Goal: Transaction & Acquisition: Book appointment/travel/reservation

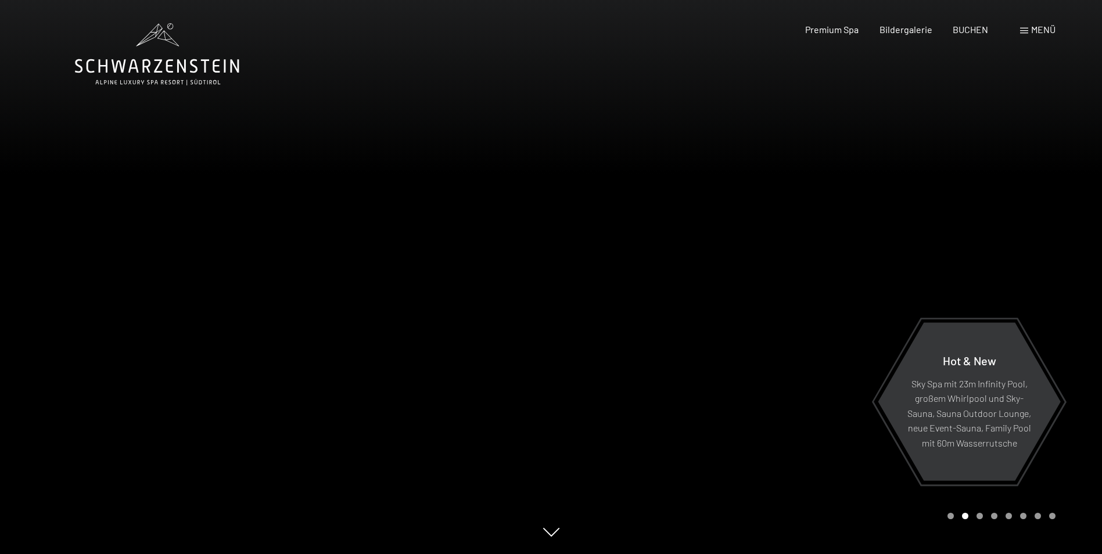
click at [1039, 30] on span "Menü" at bounding box center [1043, 29] width 24 height 11
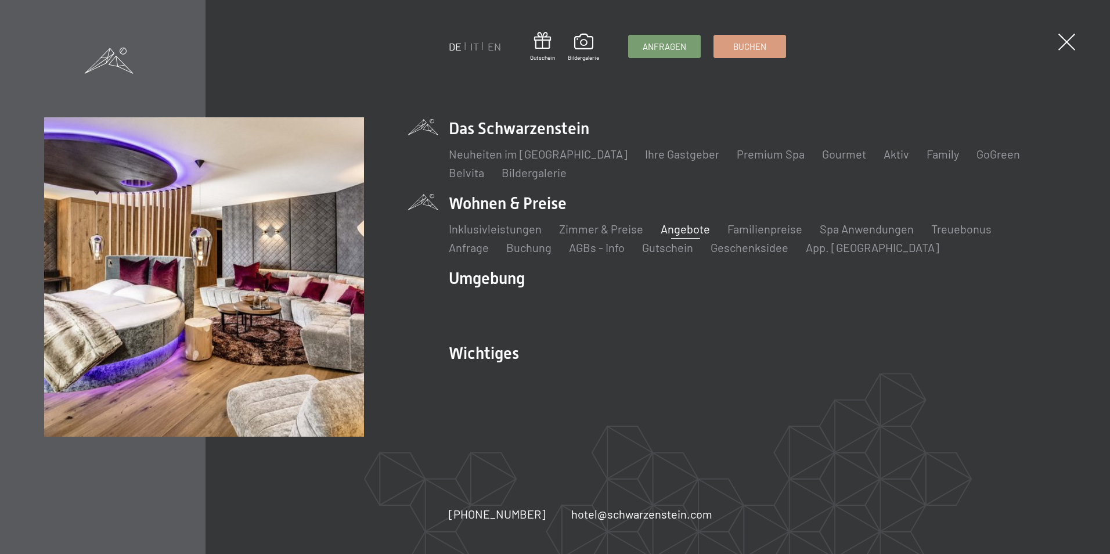
click at [672, 232] on link "Angebote" at bounding box center [685, 229] width 49 height 14
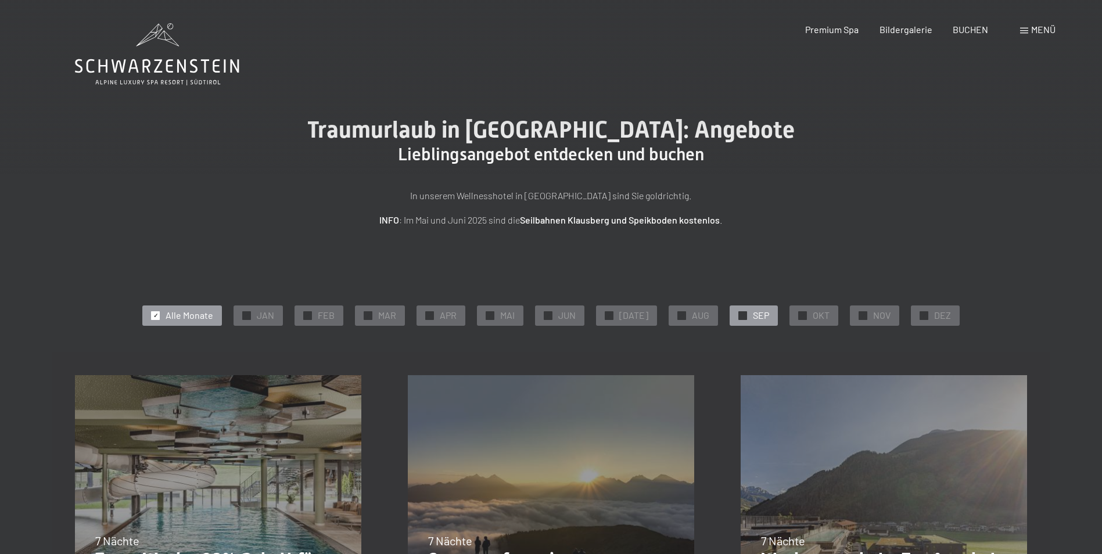
click at [762, 315] on span "SEP" at bounding box center [761, 315] width 16 height 13
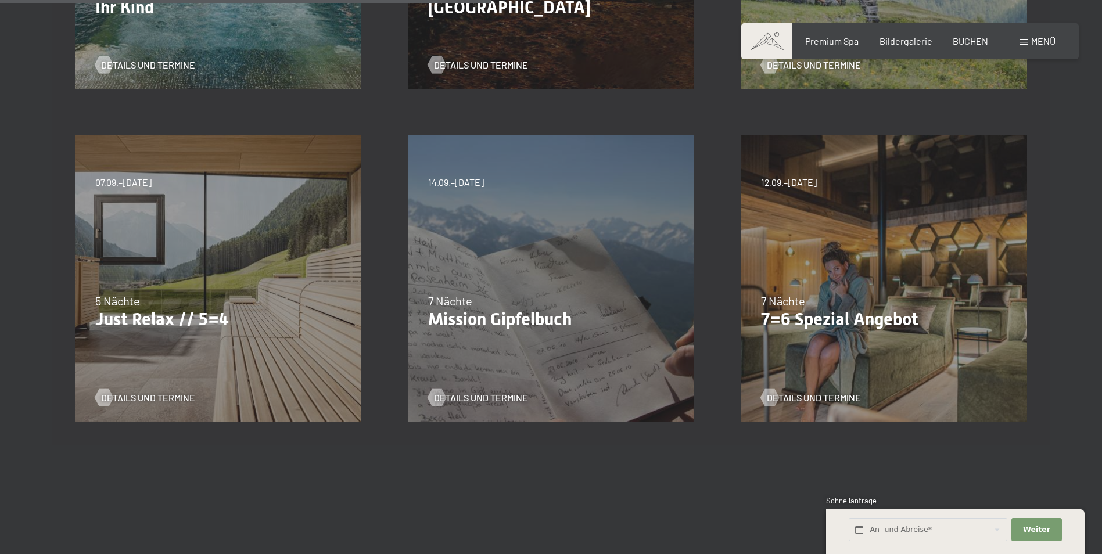
scroll to position [581, 0]
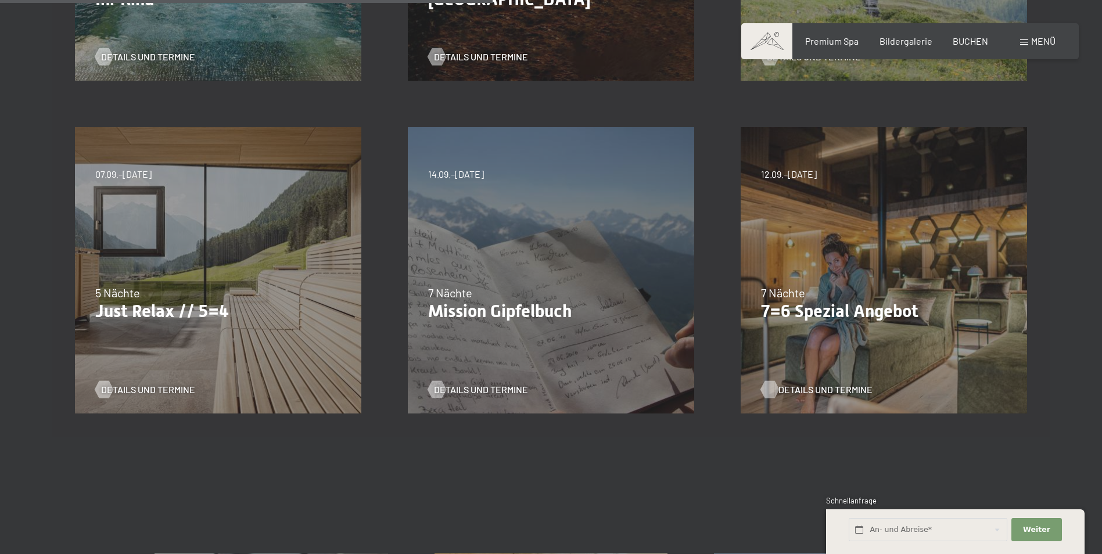
click at [797, 386] on span "Details und Termine" at bounding box center [825, 389] width 94 height 13
click at [224, 313] on p "Just Relax // 5=4" at bounding box center [218, 311] width 246 height 21
click at [152, 387] on span "Details und Termine" at bounding box center [160, 389] width 94 height 13
click at [148, 389] on span "Details und Termine" at bounding box center [160, 389] width 94 height 13
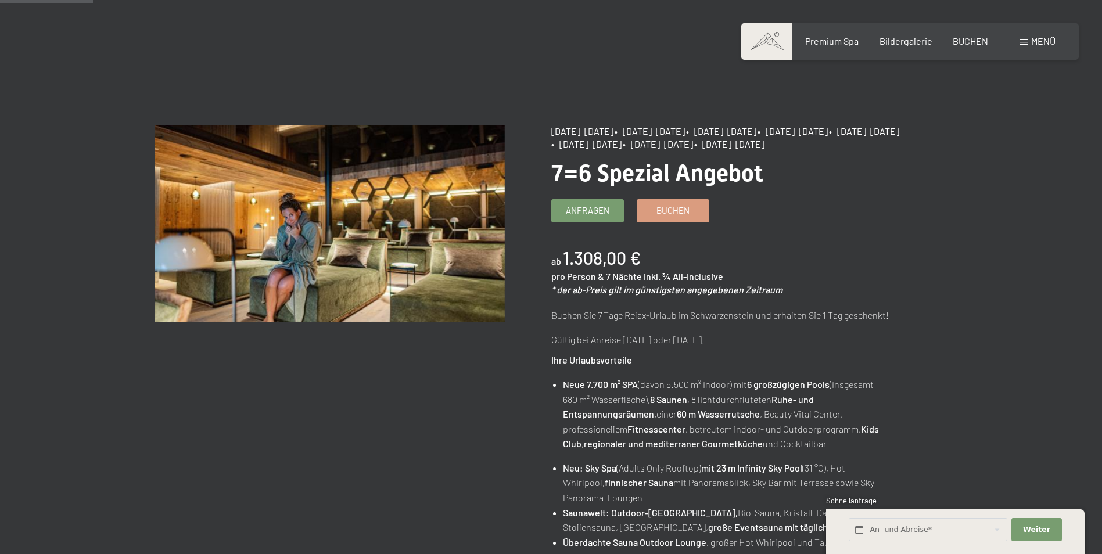
scroll to position [116, 0]
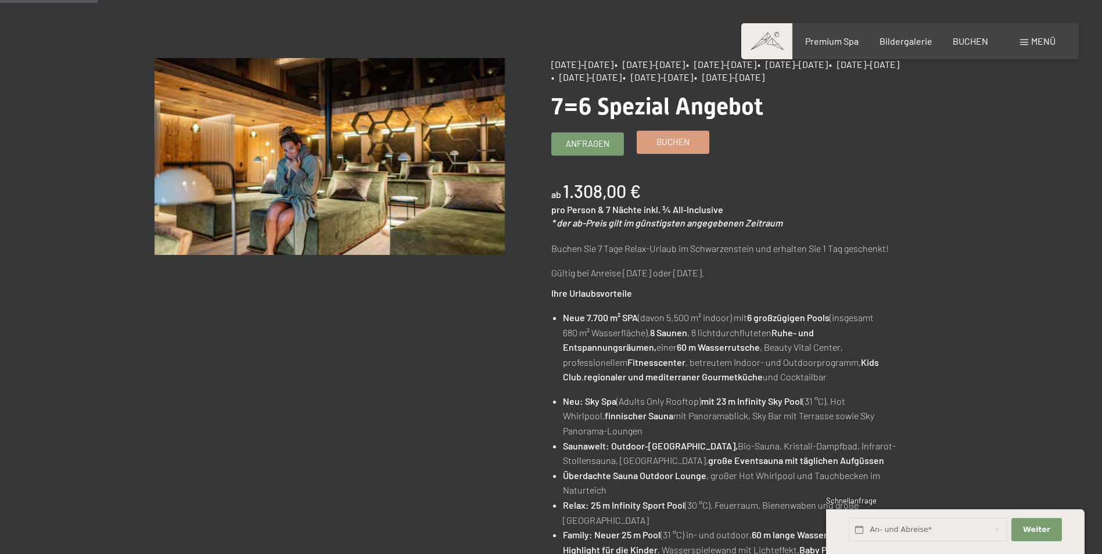
click at [661, 141] on span "Buchen" at bounding box center [672, 142] width 33 height 12
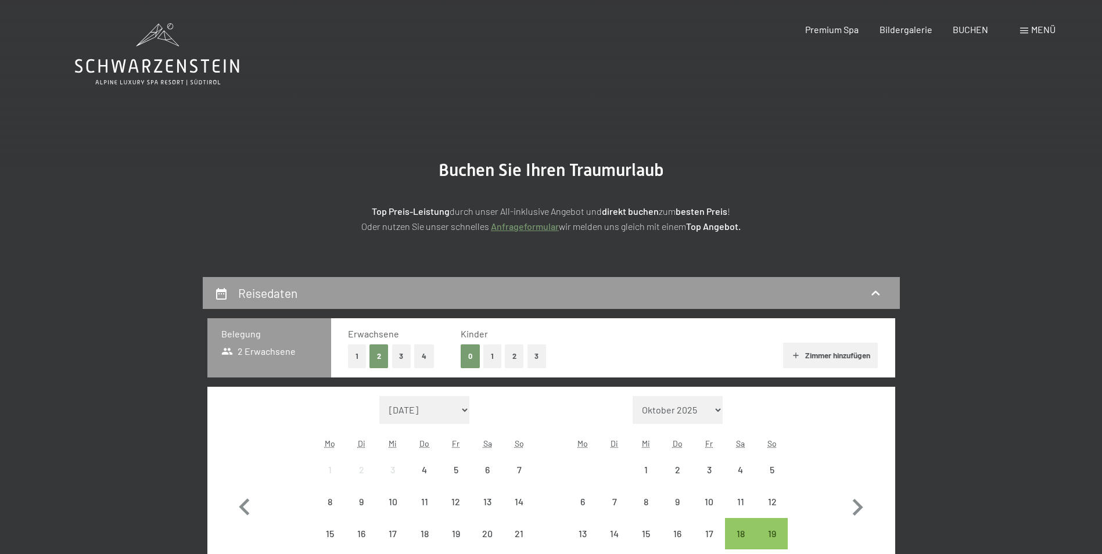
select select "[DATE]"
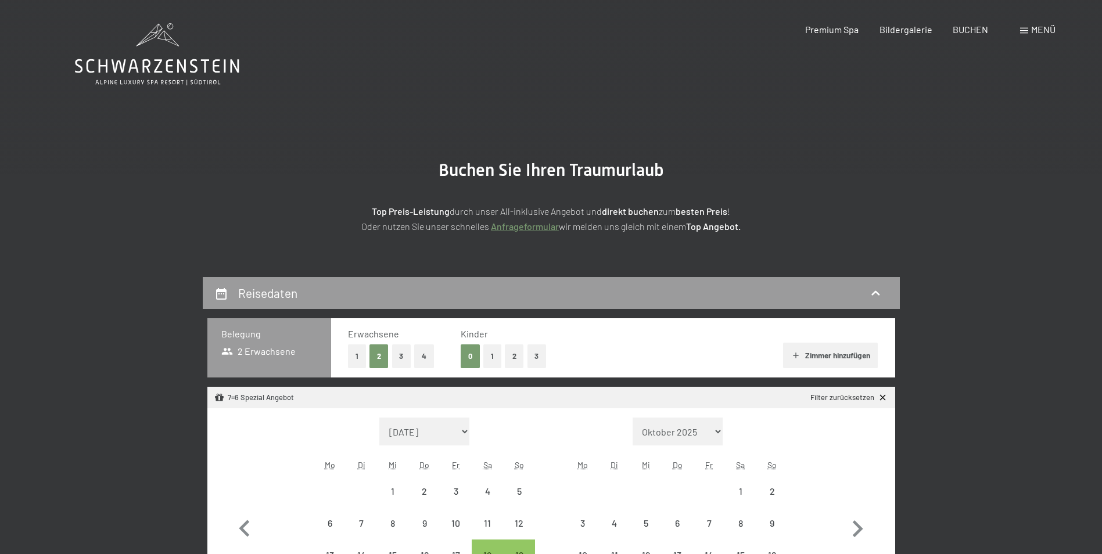
select select "2025-10-01"
select select "2025-11-01"
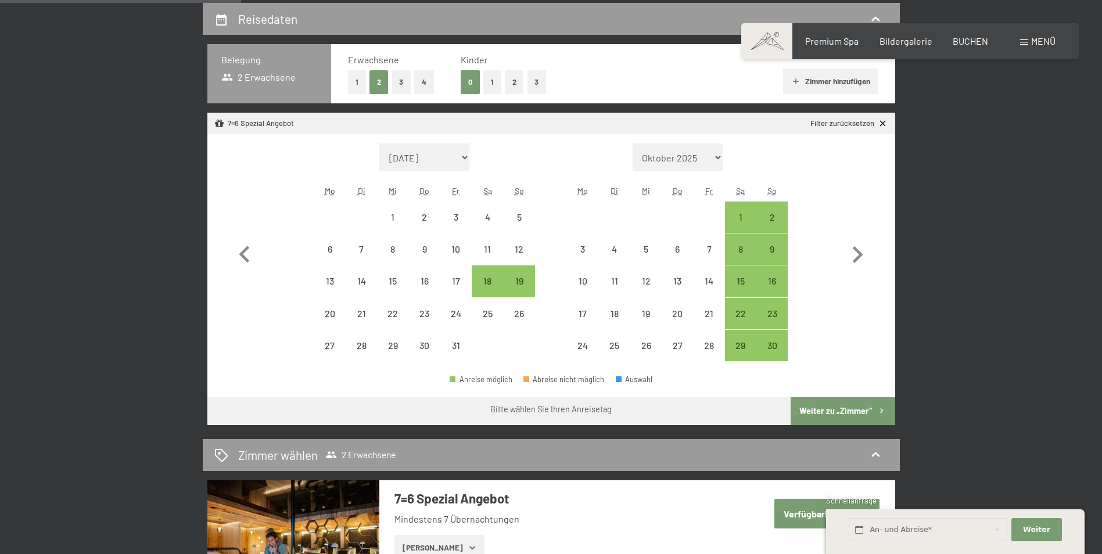
scroll to position [290, 0]
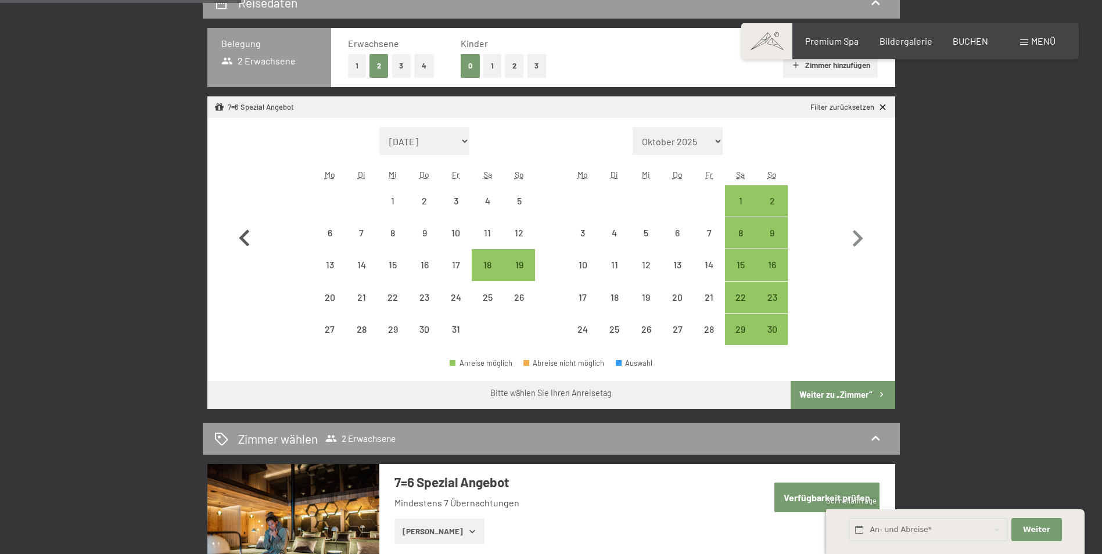
click at [242, 240] on icon "button" at bounding box center [244, 238] width 10 height 17
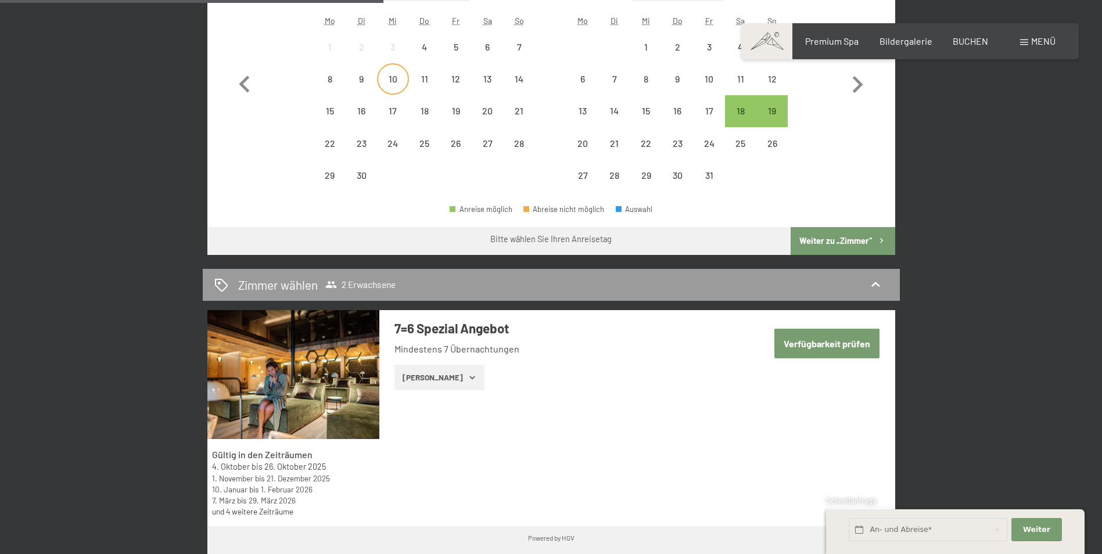
scroll to position [465, 0]
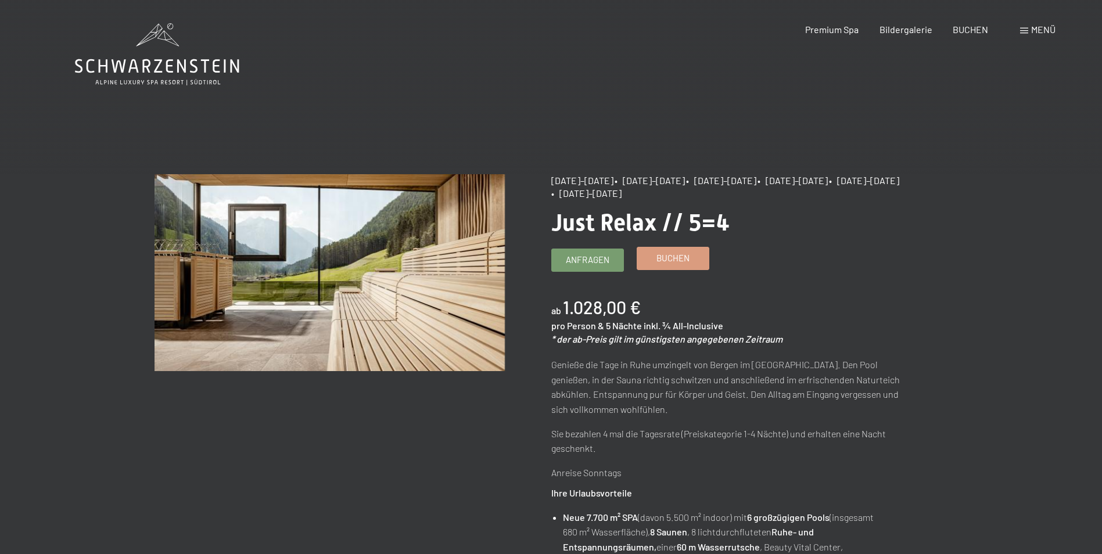
click at [681, 258] on span "Buchen" at bounding box center [672, 258] width 33 height 12
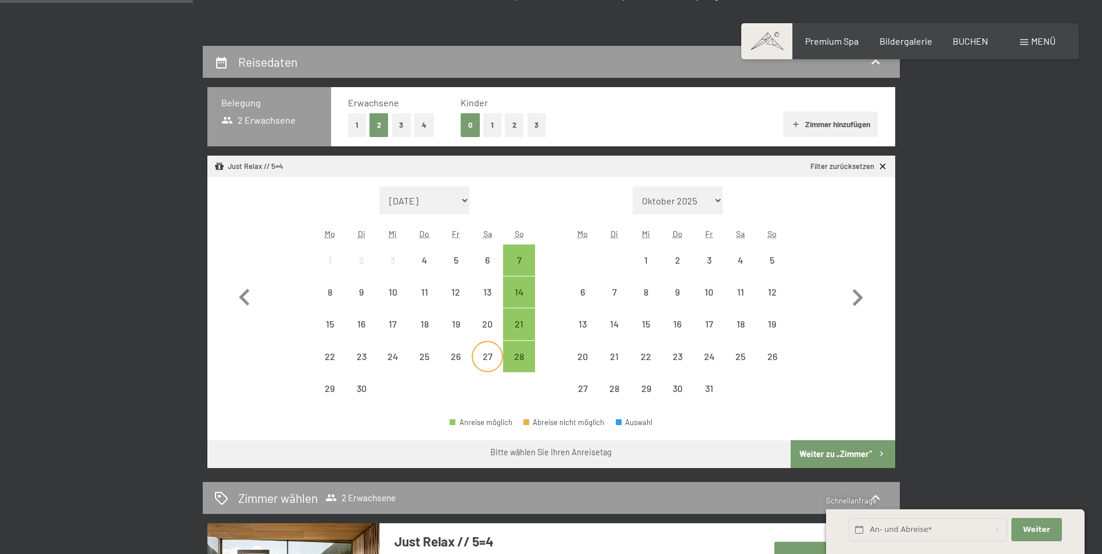
scroll to position [232, 0]
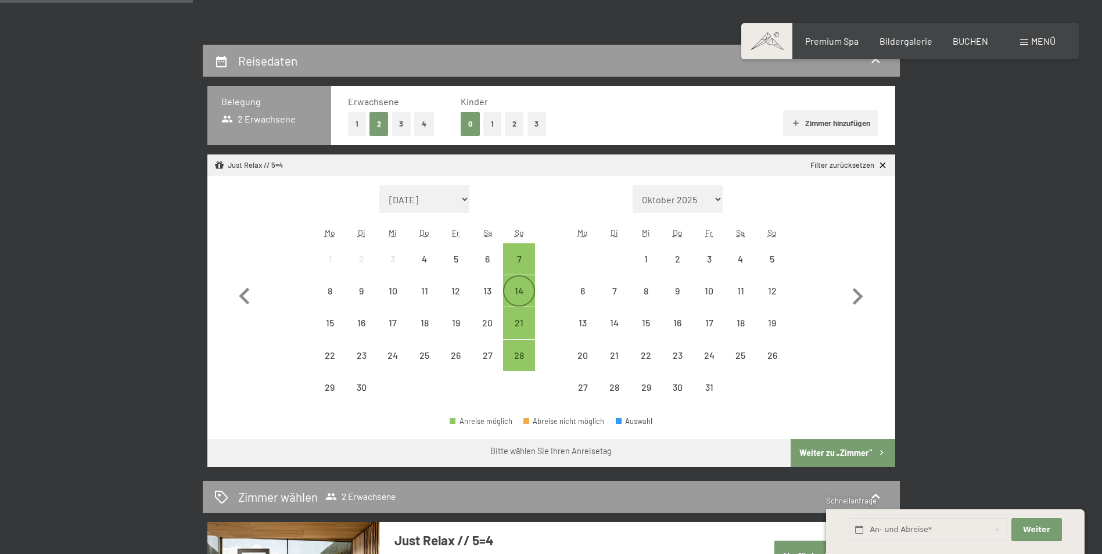
click at [531, 290] on div "14" at bounding box center [518, 300] width 29 height 29
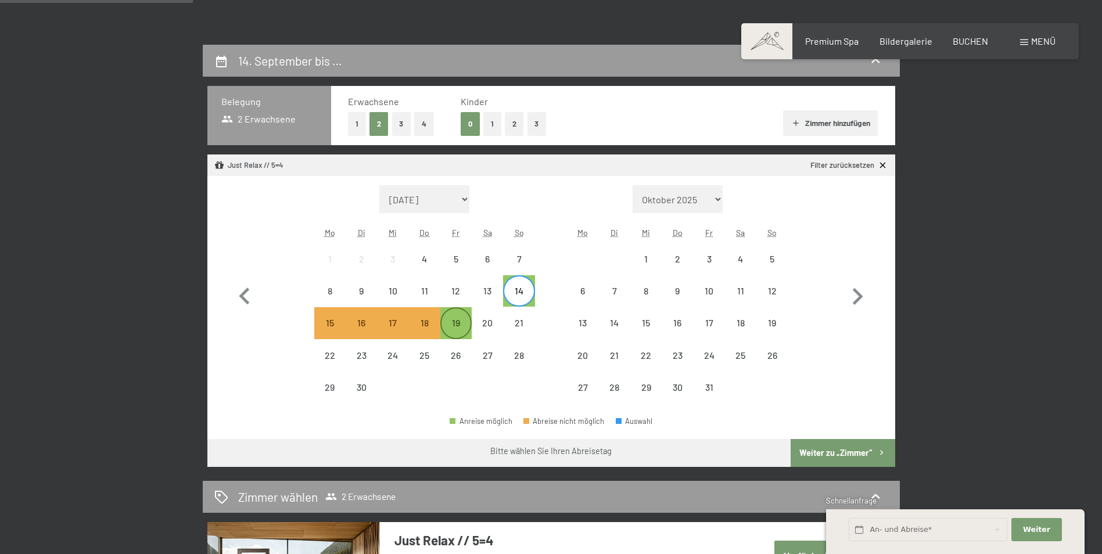
click at [453, 335] on div "19" at bounding box center [455, 332] width 29 height 29
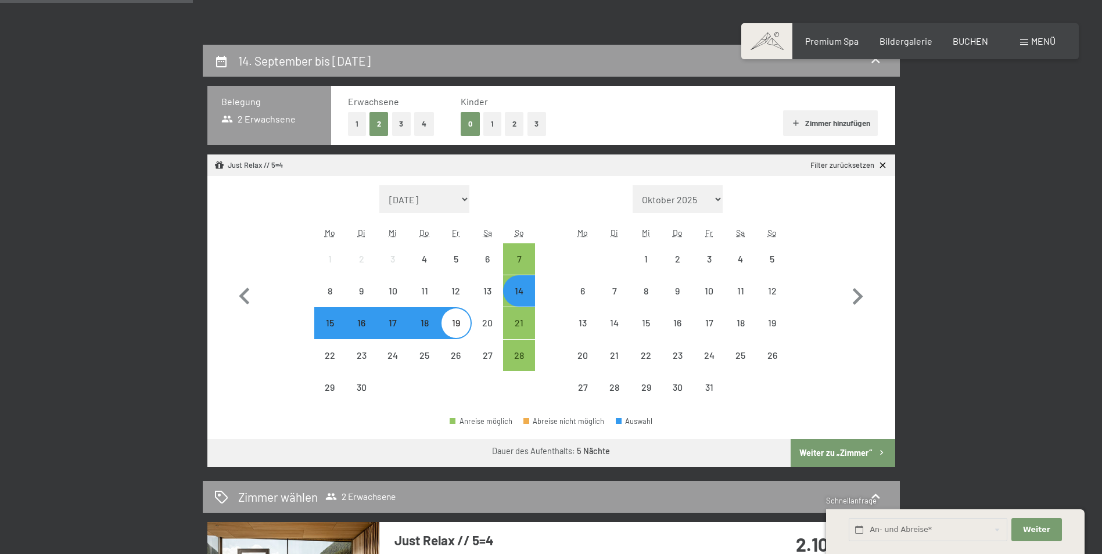
click at [867, 448] on button "Weiter zu „Zimmer“" at bounding box center [842, 453] width 104 height 28
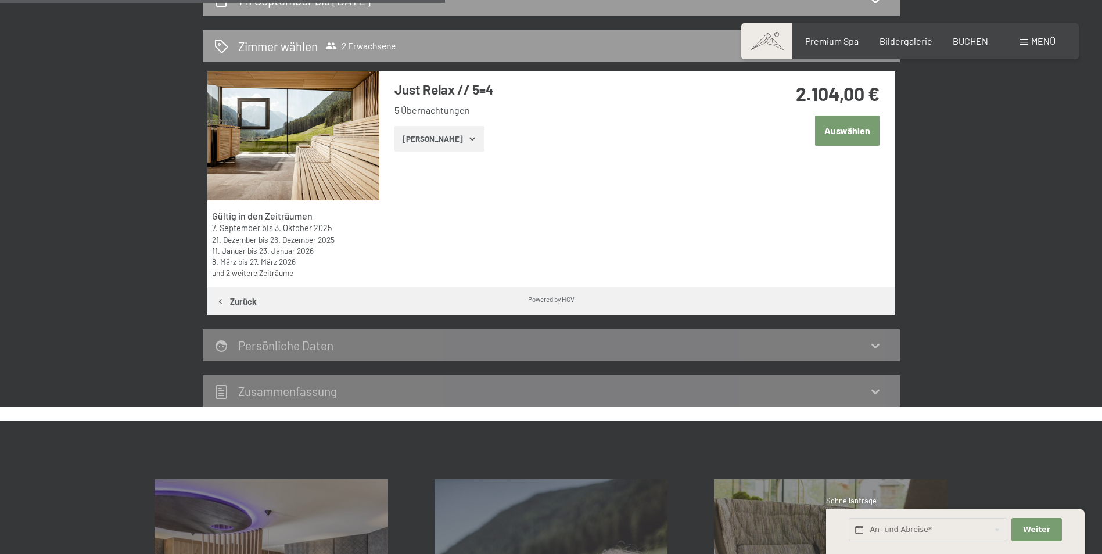
scroll to position [277, 0]
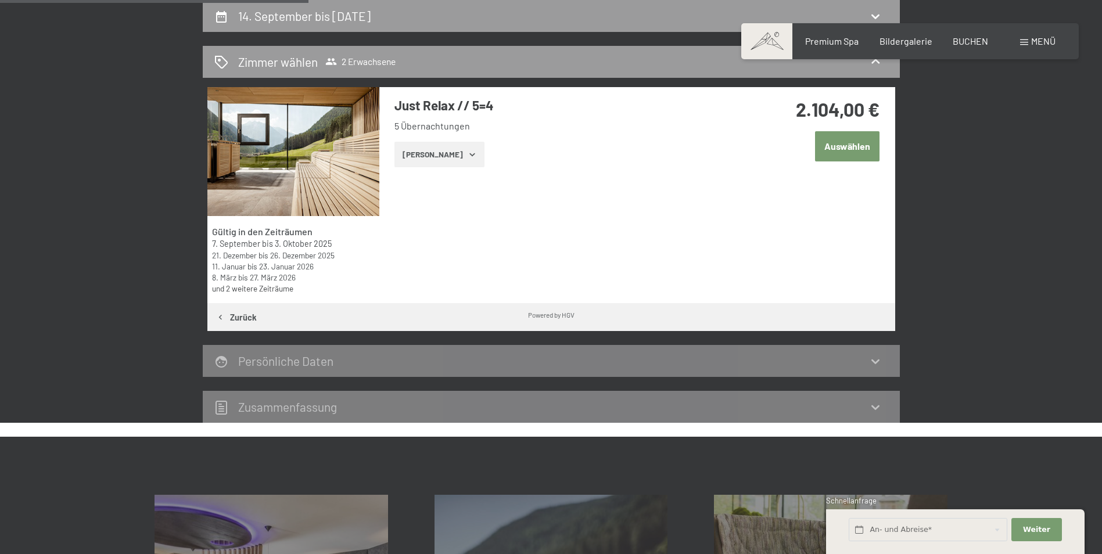
click at [425, 150] on button "Zeige Zimmer" at bounding box center [439, 155] width 90 height 26
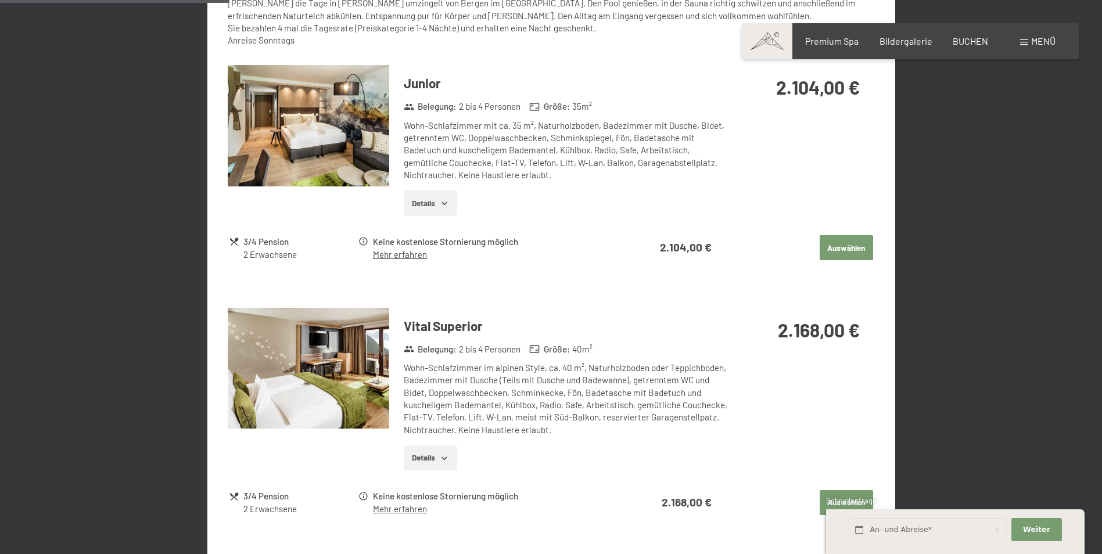
scroll to position [625, 0]
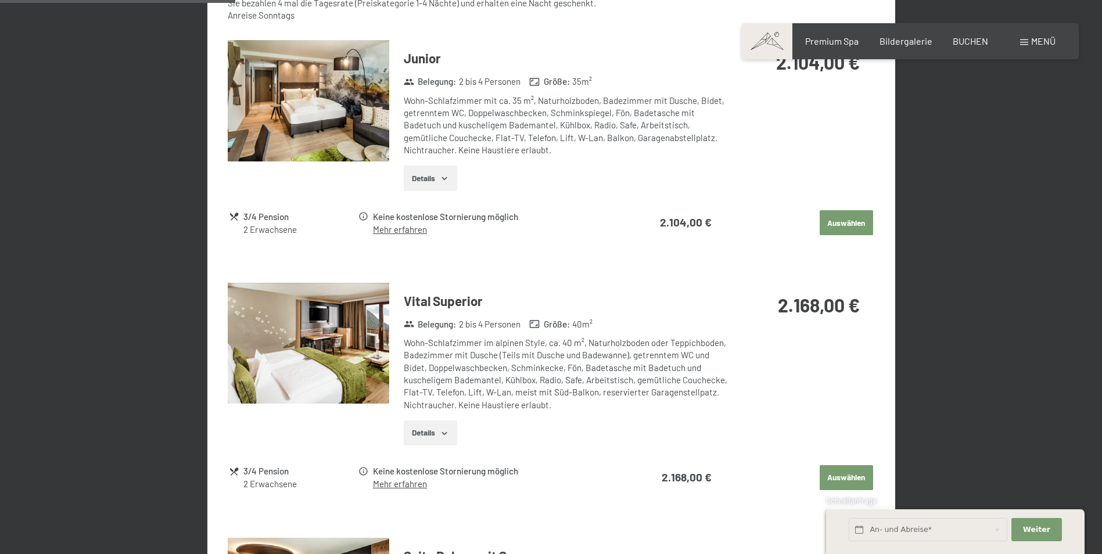
click at [269, 361] on img at bounding box center [308, 343] width 161 height 121
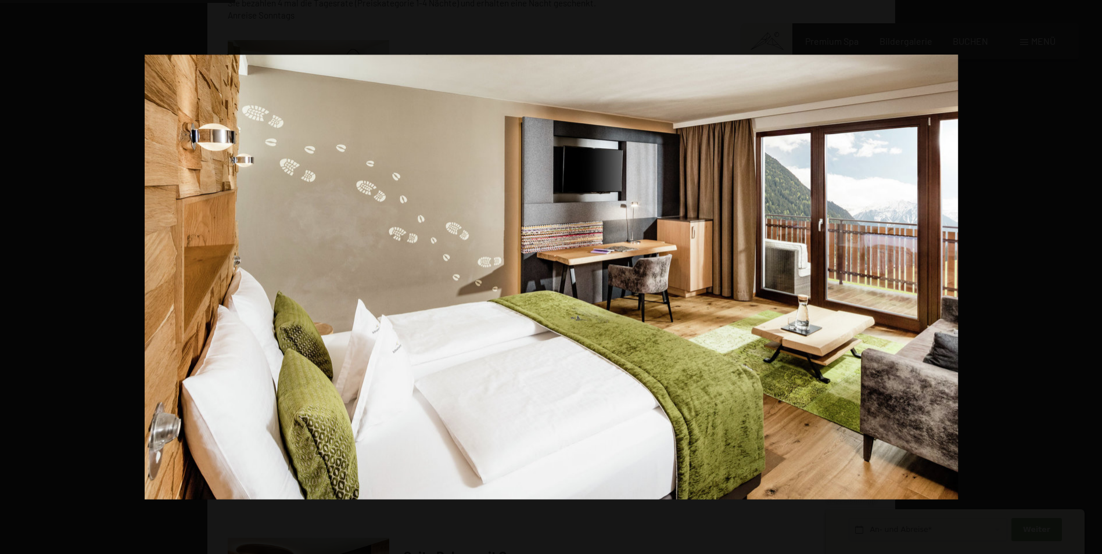
click at [1089, 274] on button "button" at bounding box center [1081, 277] width 41 height 58
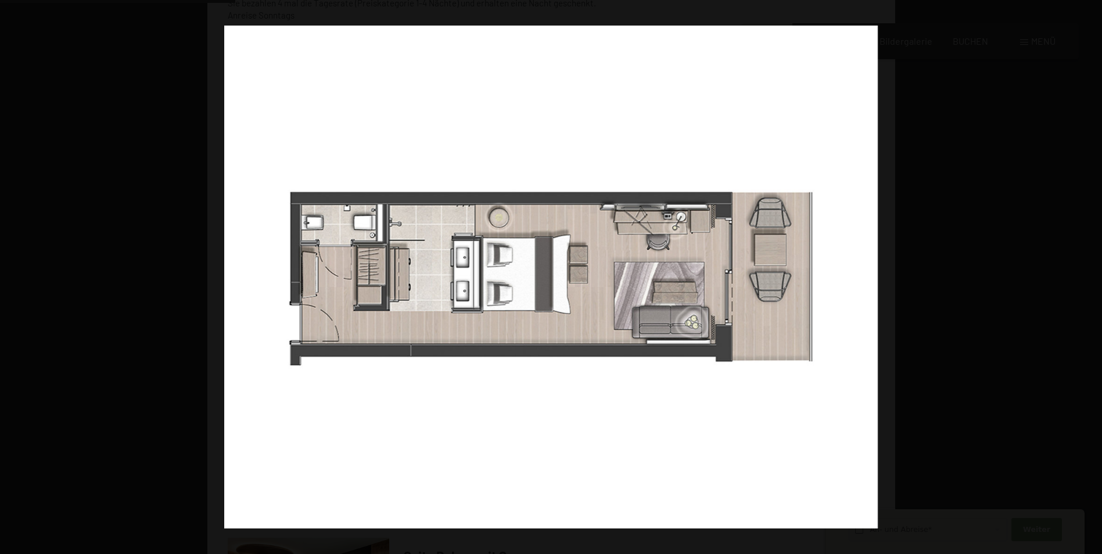
click at [1089, 274] on button "button" at bounding box center [1081, 277] width 41 height 58
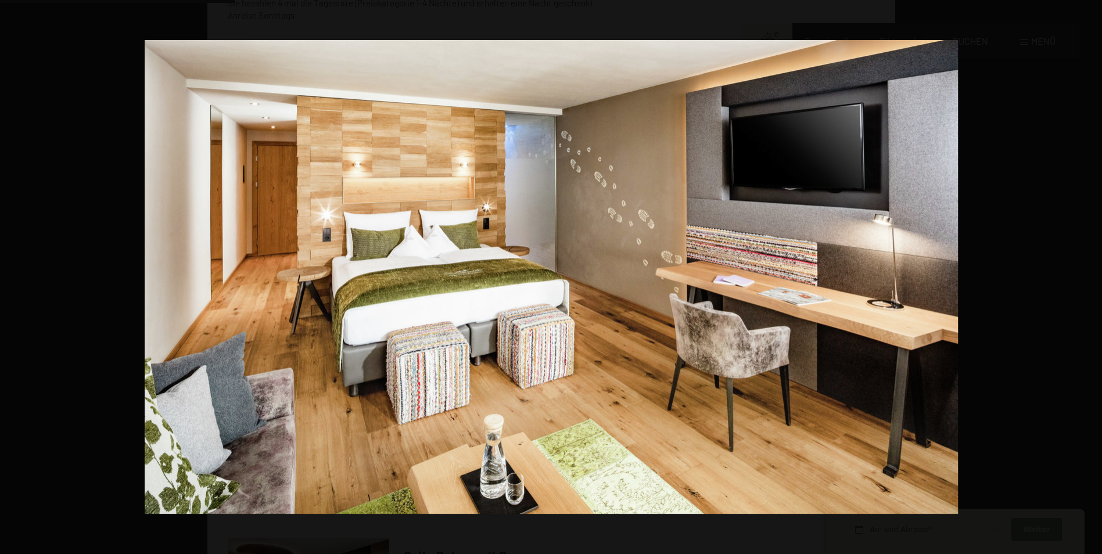
click at [1089, 274] on button "button" at bounding box center [1081, 277] width 41 height 58
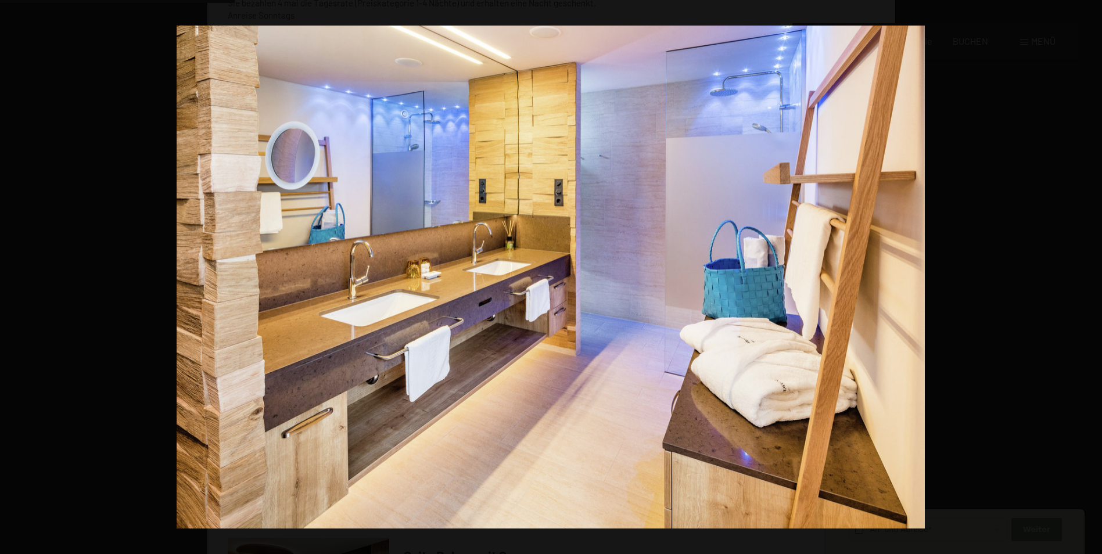
click at [1089, 274] on button "button" at bounding box center [1081, 277] width 41 height 58
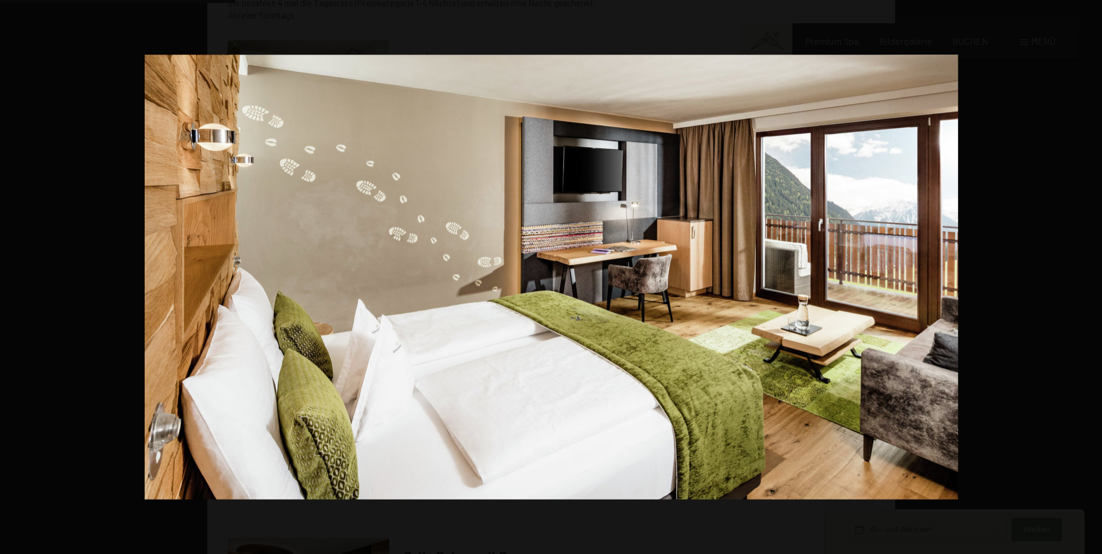
click at [1089, 274] on button "button" at bounding box center [1081, 277] width 41 height 58
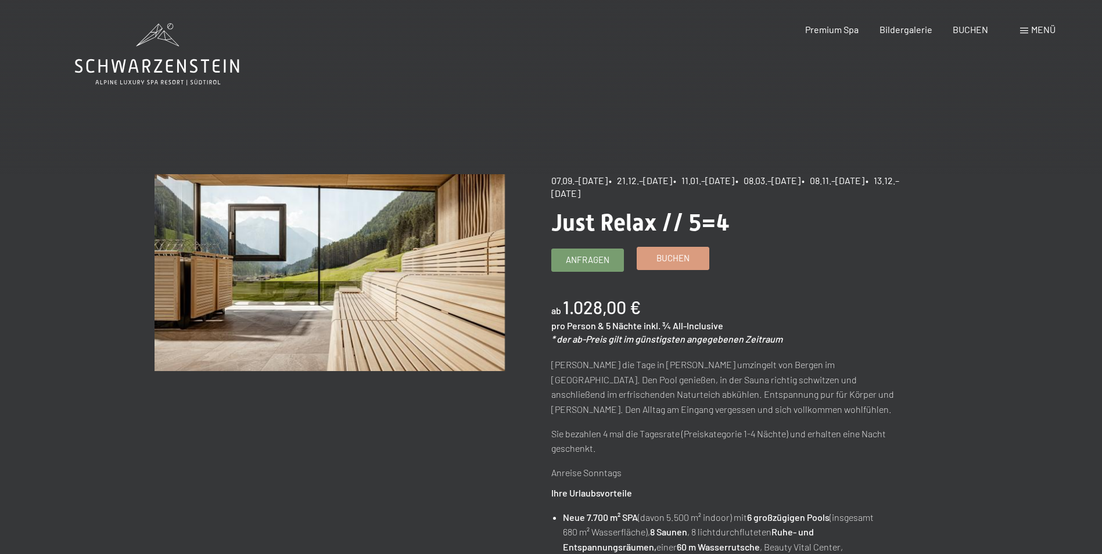
click at [688, 264] on span "Buchen" at bounding box center [672, 258] width 33 height 12
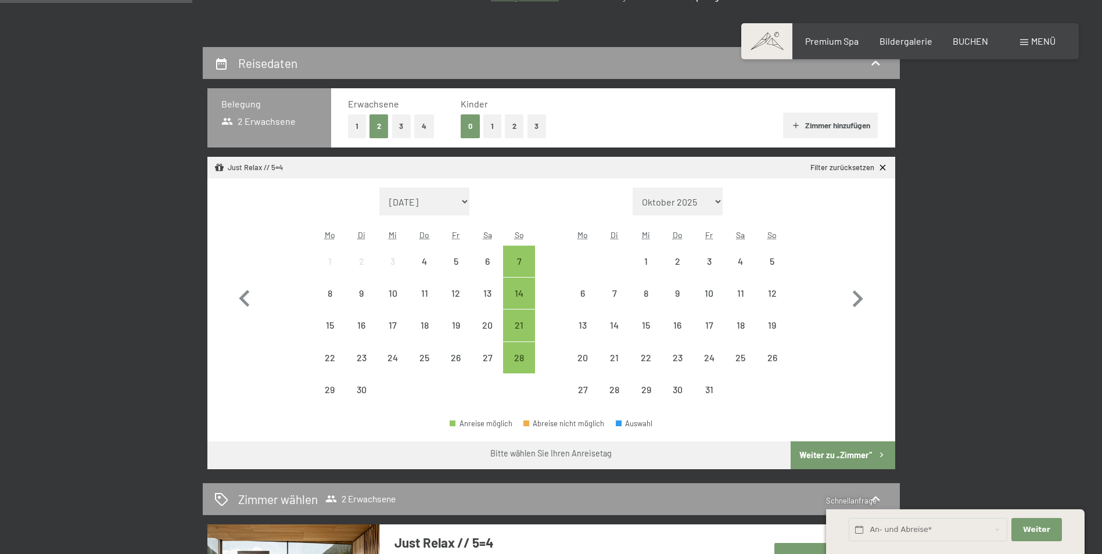
scroll to position [232, 0]
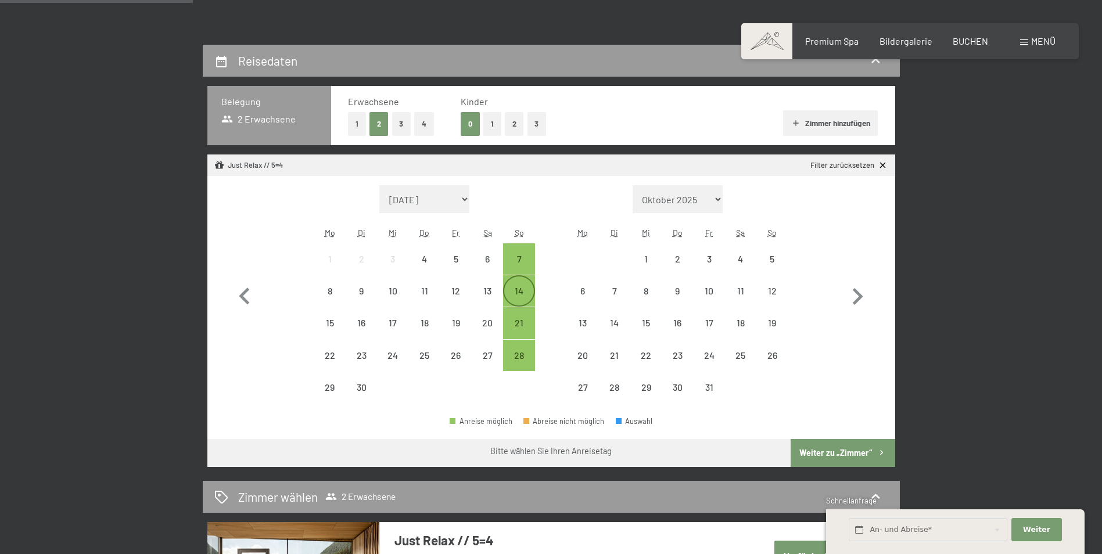
click at [515, 293] on div "14" at bounding box center [518, 300] width 29 height 29
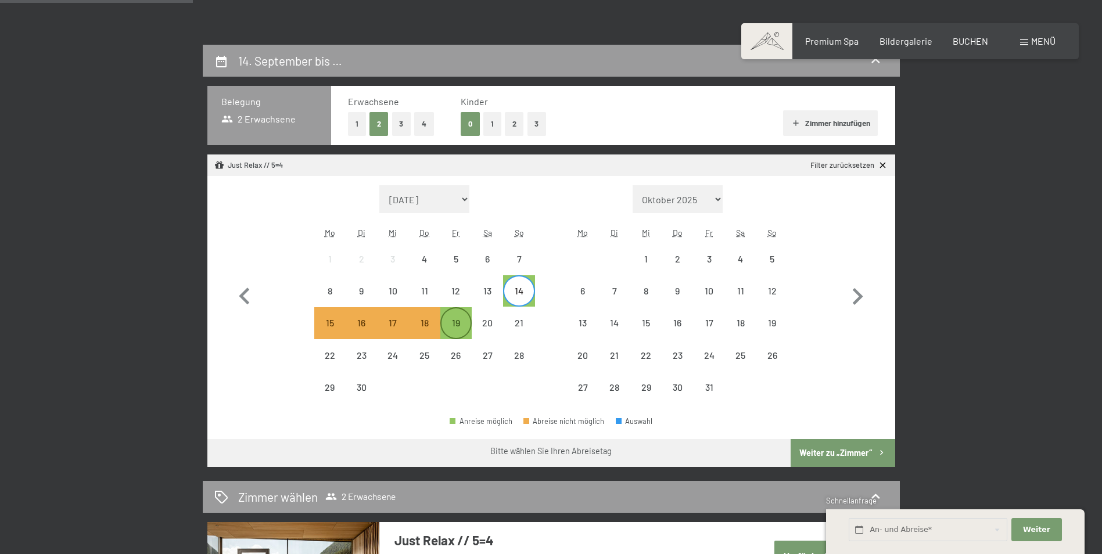
click at [453, 329] on div "19" at bounding box center [455, 332] width 29 height 29
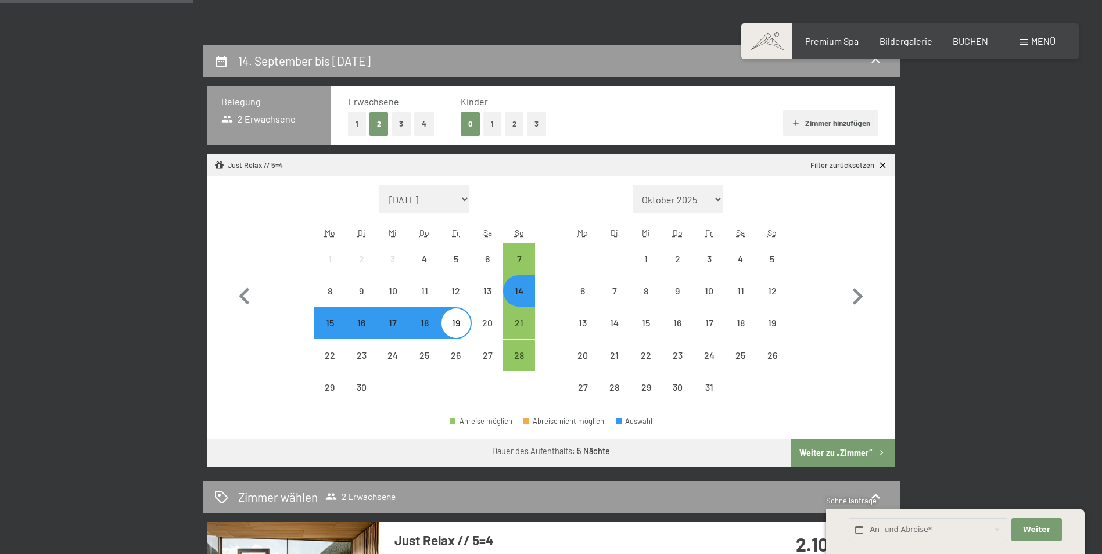
click at [818, 462] on button "Weiter zu „Zimmer“" at bounding box center [842, 453] width 104 height 28
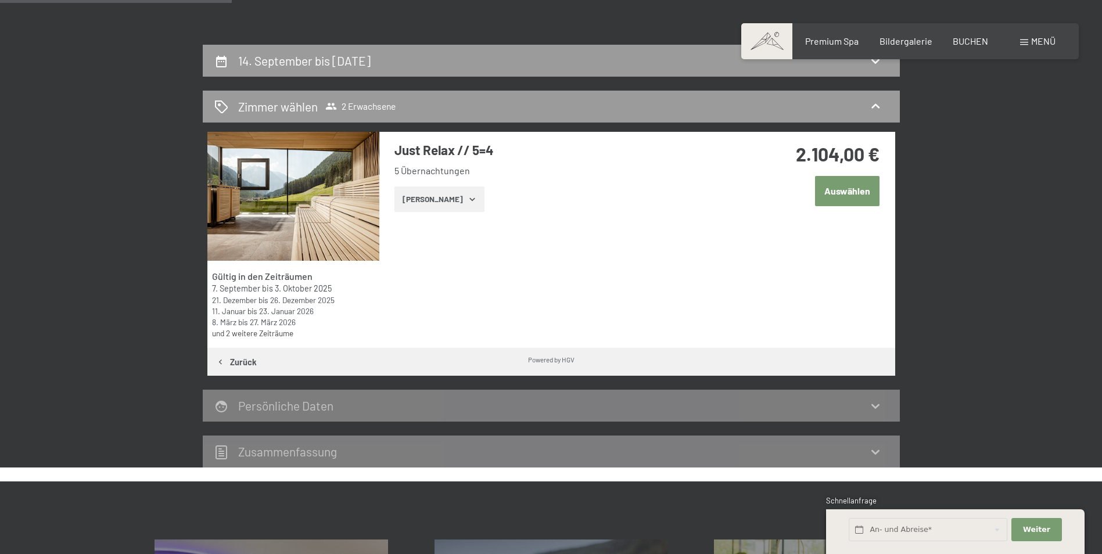
scroll to position [277, 0]
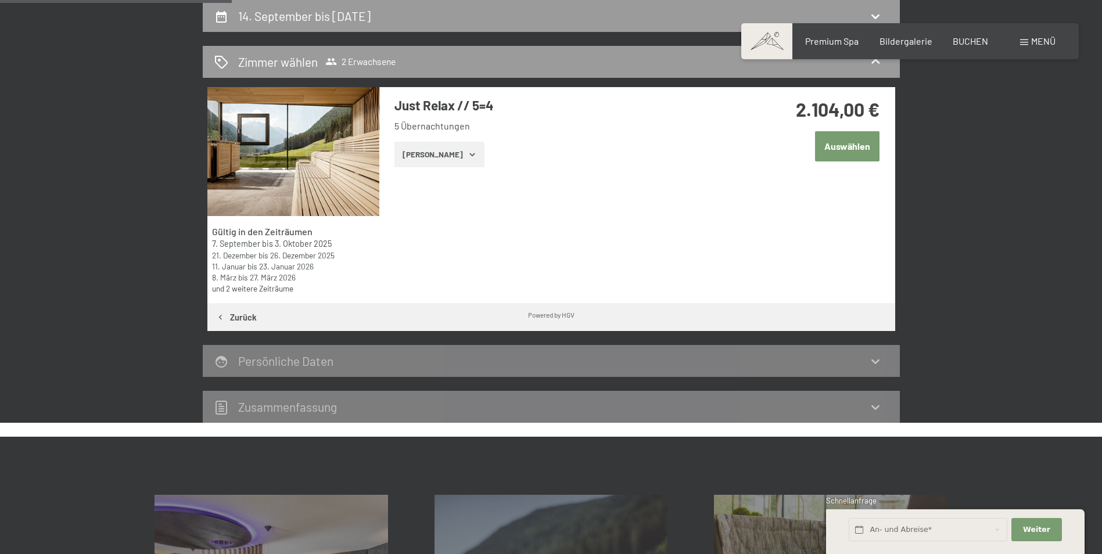
click at [450, 161] on button "[PERSON_NAME]" at bounding box center [439, 155] width 90 height 26
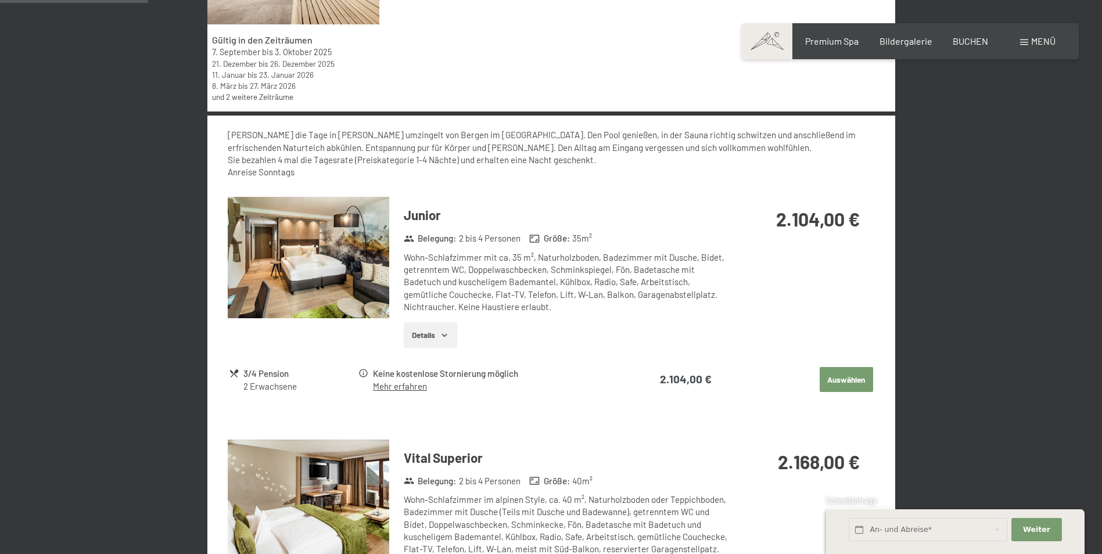
scroll to position [567, 0]
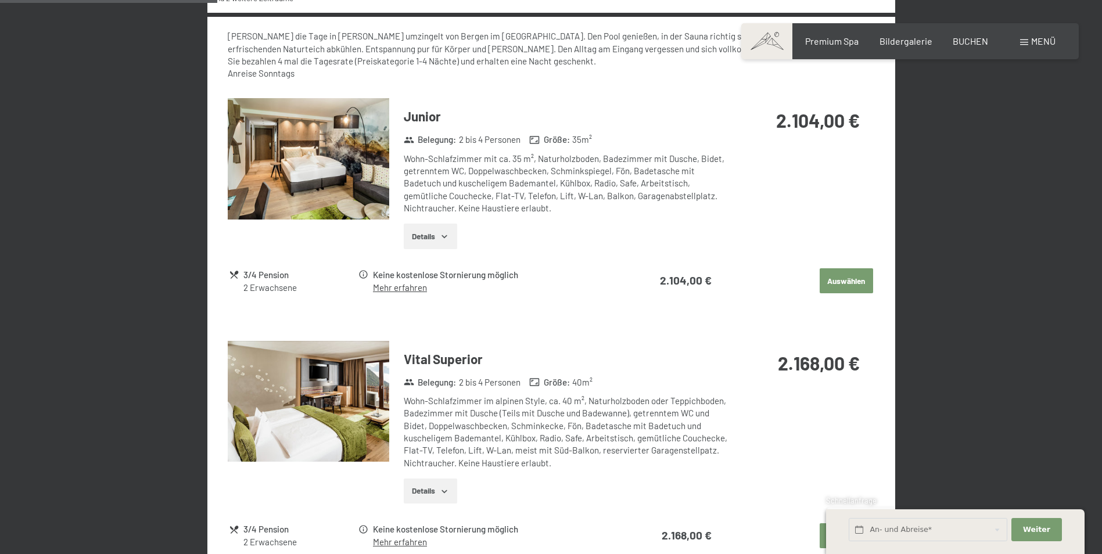
click at [328, 163] on img at bounding box center [308, 158] width 161 height 121
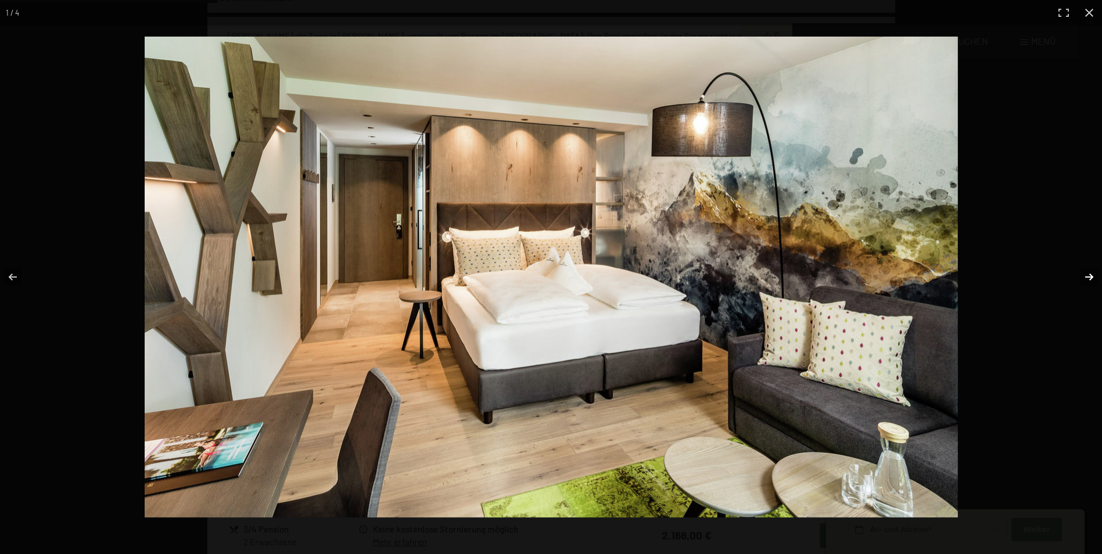
click at [1088, 274] on button "button" at bounding box center [1081, 277] width 41 height 58
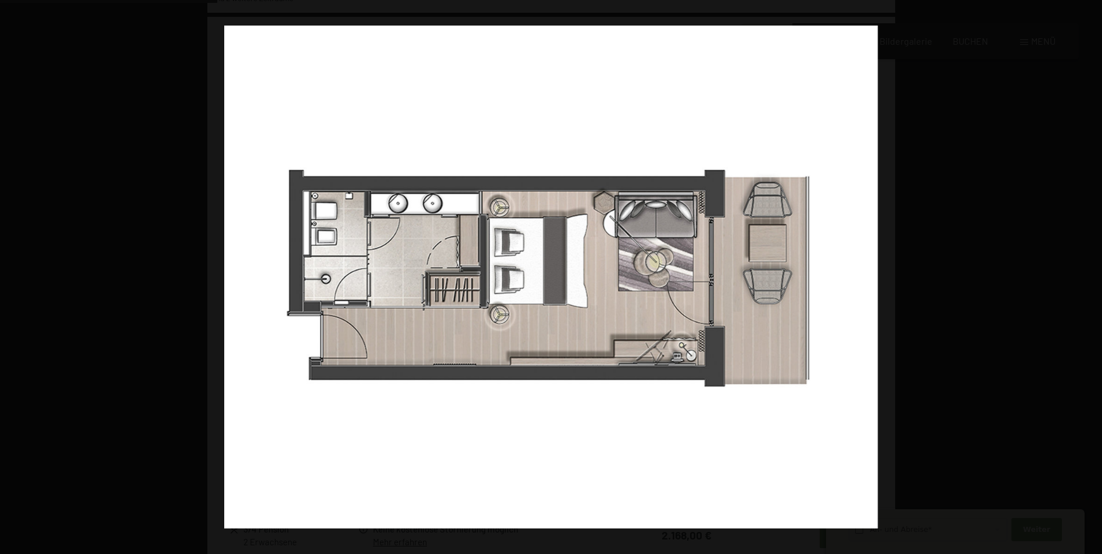
click at [1088, 274] on button "button" at bounding box center [1081, 277] width 41 height 58
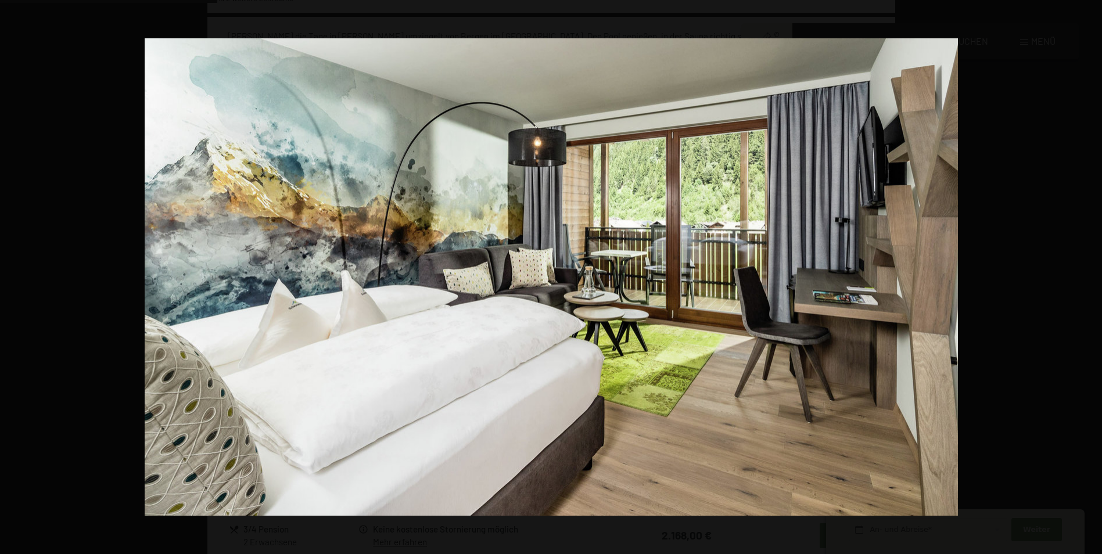
click at [1088, 274] on button "button" at bounding box center [1081, 277] width 41 height 58
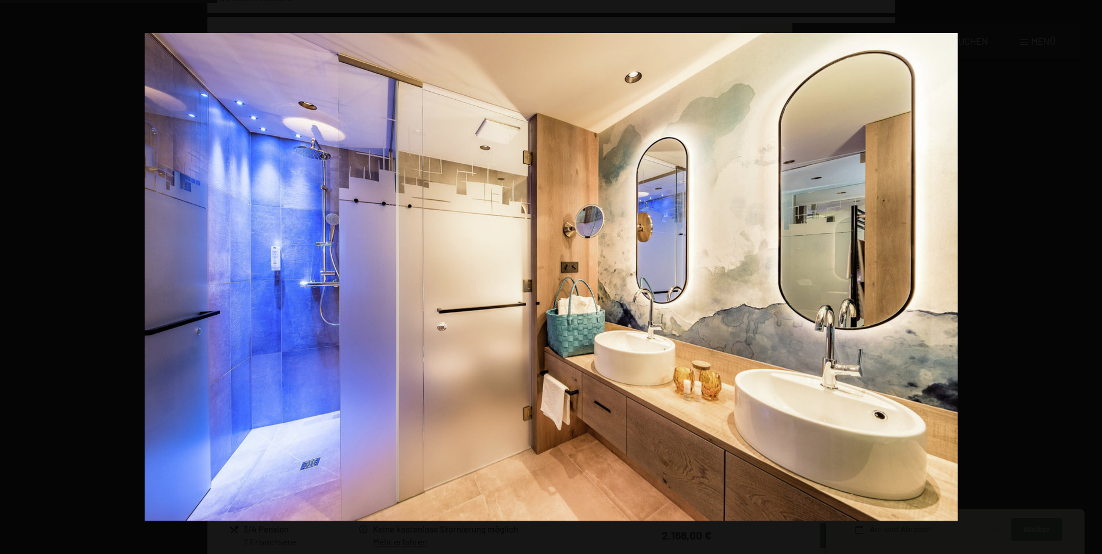
click at [1088, 274] on button "button" at bounding box center [1081, 277] width 41 height 58
